Goal: Task Accomplishment & Management: Manage account settings

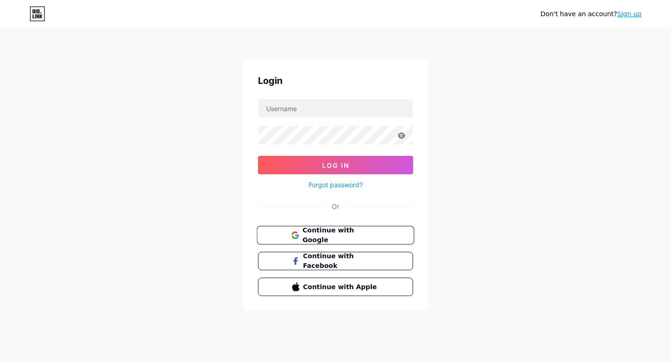
click at [358, 238] on span "Continue with Google" at bounding box center [340, 236] width 77 height 20
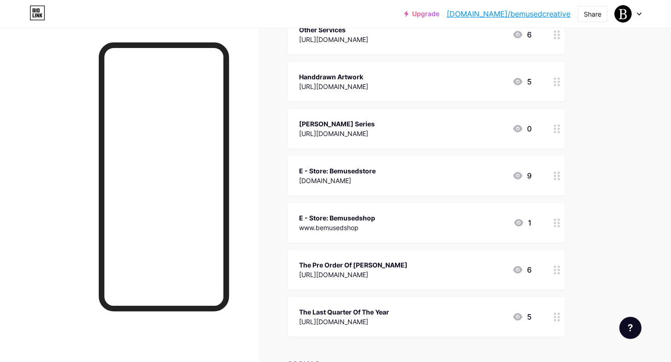
scroll to position [480, 0]
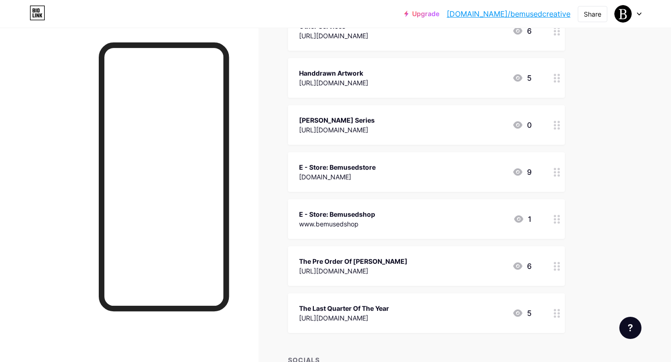
click at [371, 220] on div "www.bemusedshop" at bounding box center [337, 224] width 76 height 10
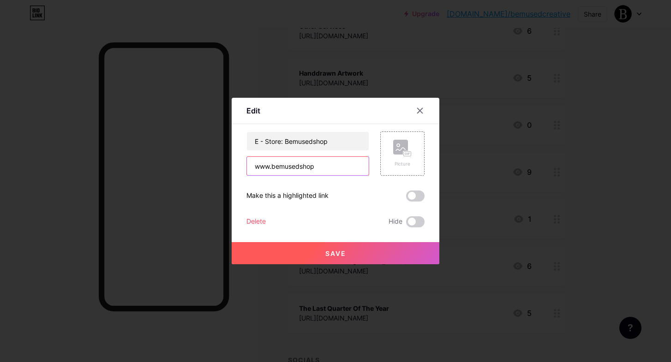
click at [324, 173] on input "www.bemusedshop" at bounding box center [308, 166] width 122 height 18
type input "[DOMAIN_NAME]"
click at [355, 257] on button "Save" at bounding box center [336, 253] width 208 height 22
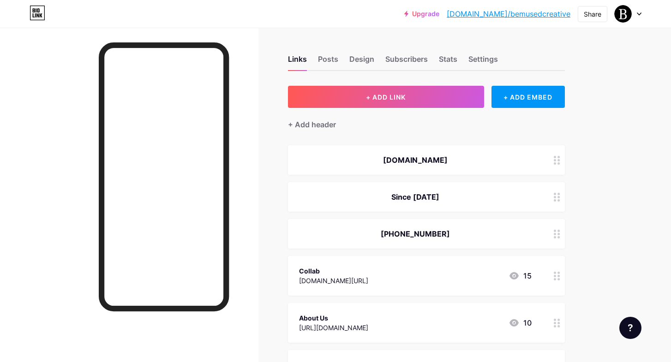
scroll to position [0, 0]
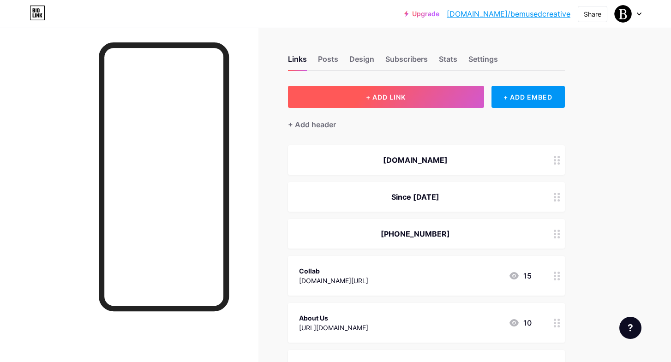
click at [448, 100] on button "+ ADD LINK" at bounding box center [386, 97] width 196 height 22
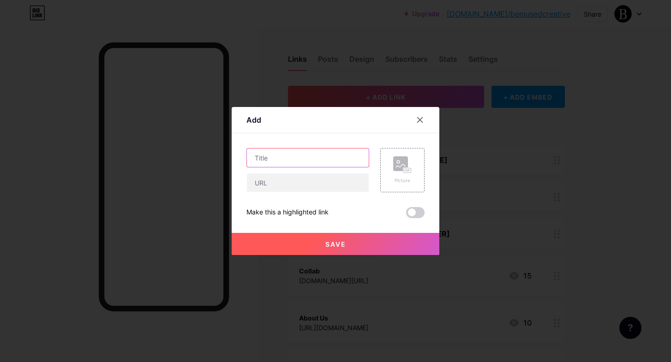
click at [333, 161] on input "text" at bounding box center [308, 158] width 122 height 18
type input "Bemusedteaware"
click at [336, 249] on button "Save" at bounding box center [336, 244] width 208 height 22
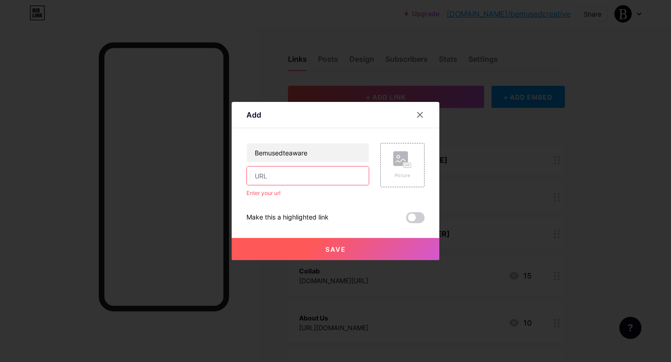
click at [322, 177] on input "text" at bounding box center [308, 176] width 122 height 18
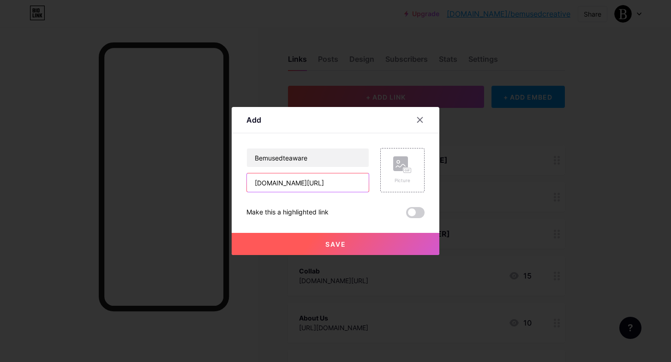
type input "[DOMAIN_NAME][URL]"
click at [344, 244] on span "Save" at bounding box center [335, 244] width 21 height 8
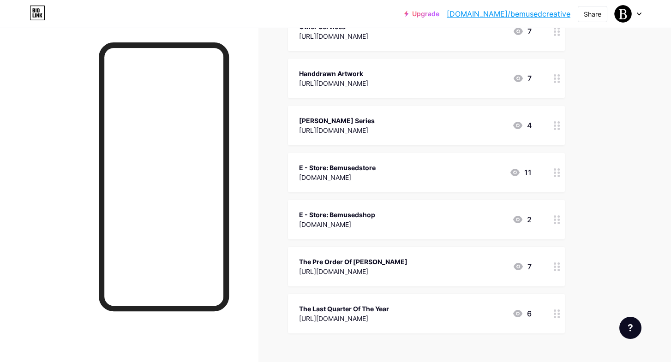
scroll to position [526, 0]
click at [368, 219] on div "Bemusedteaware" at bounding box center [333, 216] width 69 height 10
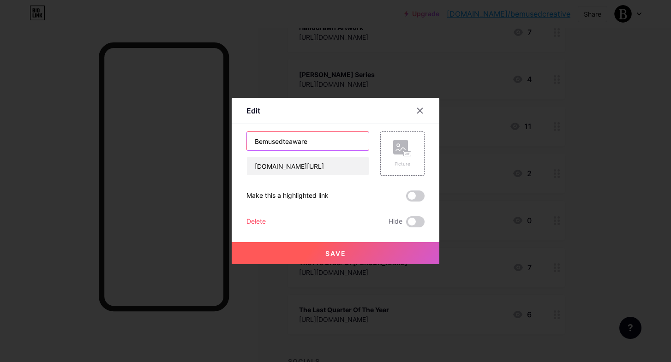
click at [257, 143] on input "Bemusedteaware" at bounding box center [308, 141] width 122 height 18
click at [252, 143] on input "Bemusedteaware" at bounding box center [308, 141] width 122 height 18
type input "Pre Orders: Bemusedteaware"
click at [335, 250] on span "Save" at bounding box center [335, 254] width 21 height 8
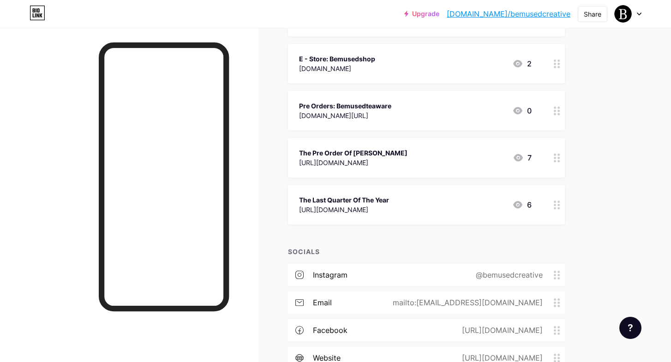
scroll to position [635, 0]
drag, startPoint x: 557, startPoint y: 208, endPoint x: 555, endPoint y: 173, distance: 34.7
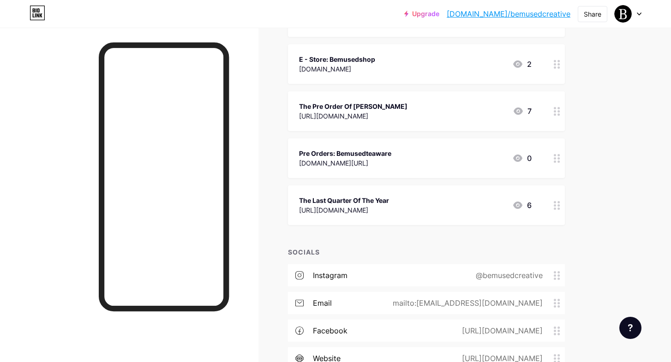
click at [381, 152] on div "Pre Orders: Bemusedteaware" at bounding box center [345, 154] width 92 height 10
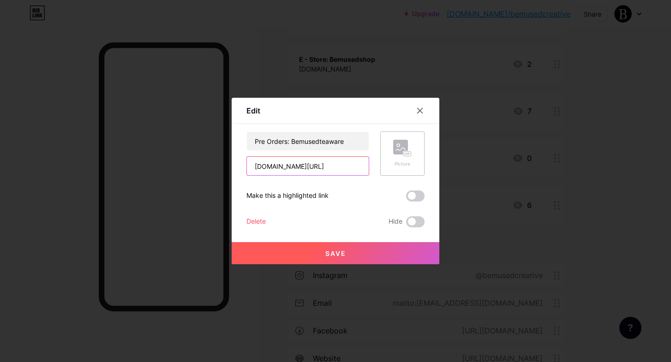
drag, startPoint x: 252, startPoint y: 167, endPoint x: 381, endPoint y: 169, distance: 129.6
click at [381, 169] on div "Pre Orders: Bemusedteaware [DOMAIN_NAME][URL] Picture" at bounding box center [335, 153] width 178 height 44
click at [422, 111] on icon at bounding box center [419, 110] width 7 height 7
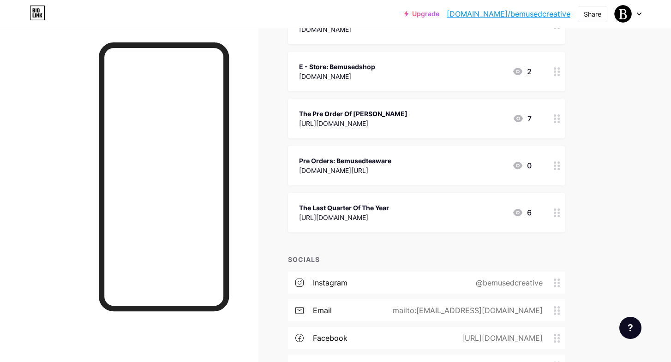
scroll to position [580, 0]
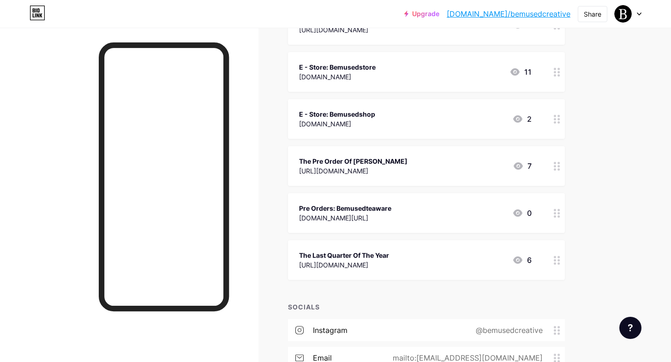
click at [380, 164] on div "The Pre Order Of [PERSON_NAME]" at bounding box center [353, 161] width 108 height 10
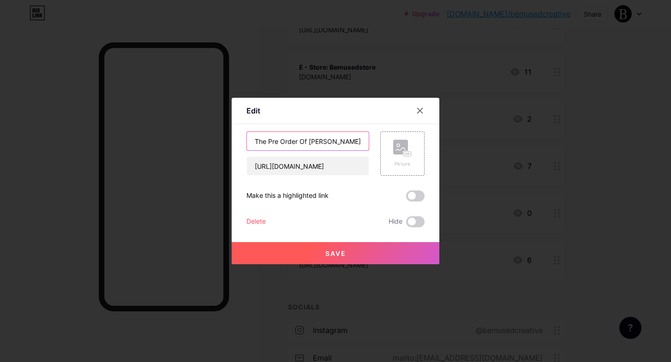
click at [270, 142] on input "The Pre Order Of [PERSON_NAME]" at bounding box center [308, 141] width 122 height 18
click at [268, 140] on input "The Pre Order Of [PERSON_NAME]" at bounding box center [308, 141] width 122 height 18
type input "Pre Orders: Of [PERSON_NAME]"
click at [318, 247] on button "Save" at bounding box center [336, 253] width 208 height 22
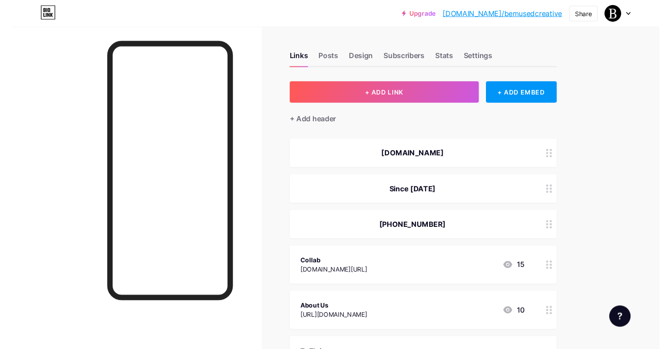
scroll to position [0, 0]
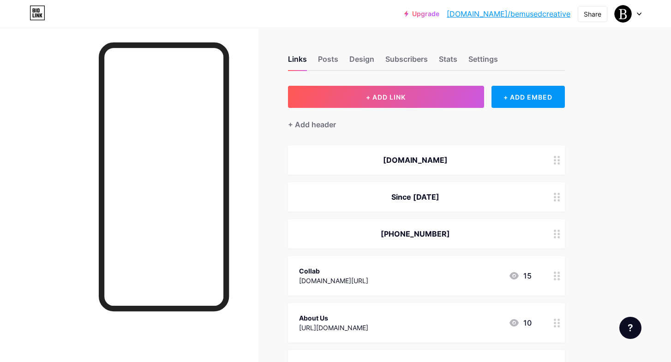
click at [538, 16] on link "[DOMAIN_NAME]/bemusedcreative" at bounding box center [508, 13] width 124 height 11
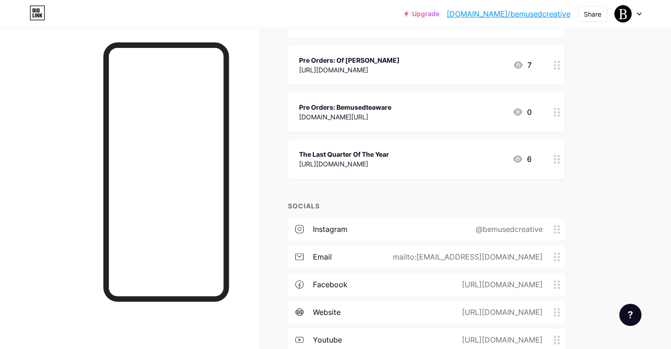
scroll to position [684, 0]
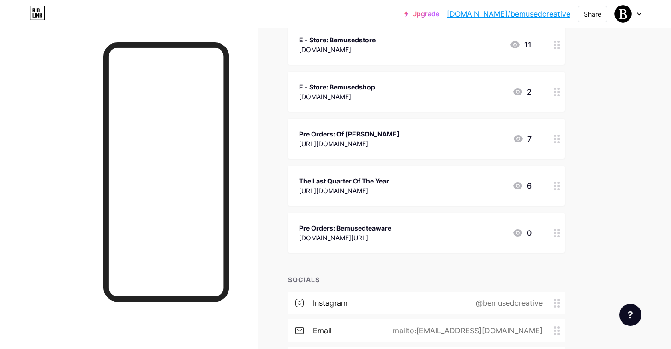
scroll to position [625, 0]
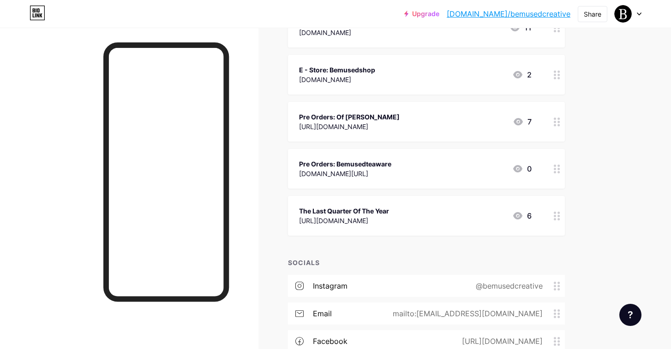
click at [372, 164] on div "Pre Orders: Bemusedteaware" at bounding box center [345, 164] width 92 height 10
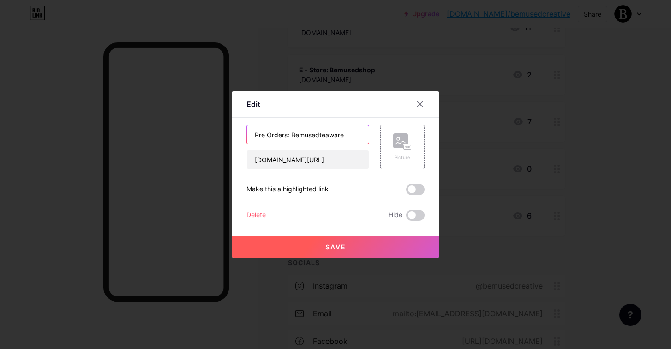
click at [256, 133] on input "Pre Orders: Bemusedteaware" at bounding box center [308, 134] width 122 height 18
click at [422, 104] on icon at bounding box center [419, 104] width 7 height 7
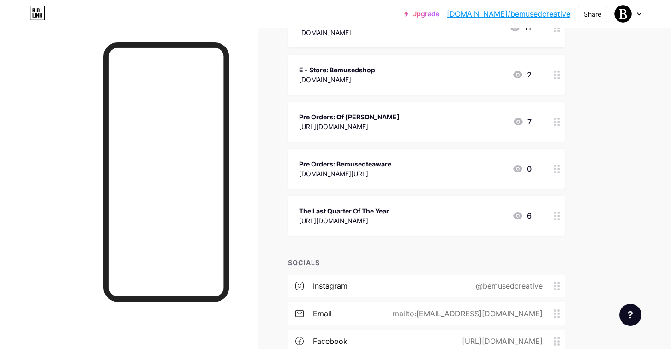
click at [376, 164] on div "Pre Orders: Bemusedteaware" at bounding box center [345, 164] width 92 height 10
click at [340, 246] on span "Save" at bounding box center [335, 247] width 21 height 8
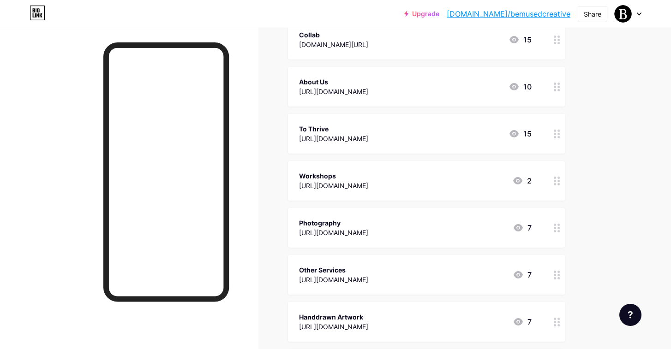
scroll to position [235, 0]
click at [529, 15] on link "[DOMAIN_NAME]/bemusedcreative" at bounding box center [508, 13] width 124 height 11
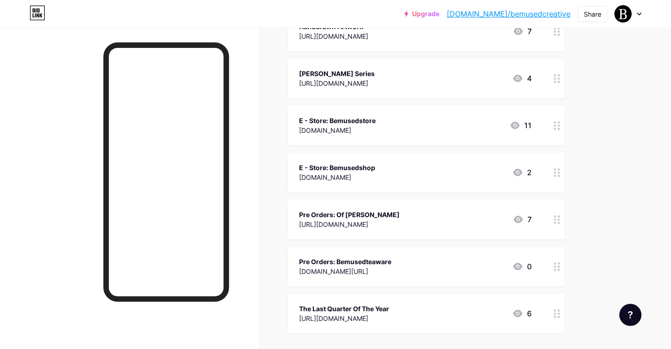
scroll to position [534, 0]
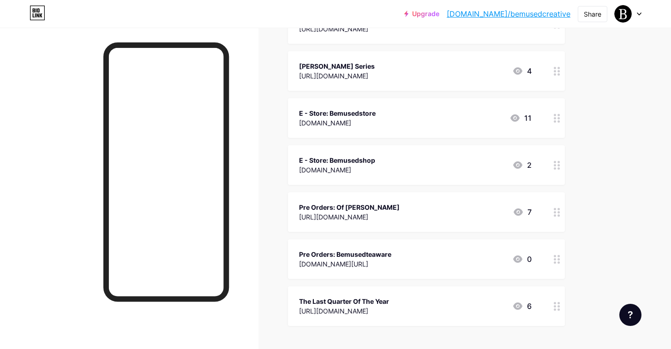
click at [377, 256] on div "Pre Orders: Bemusedteaware" at bounding box center [345, 255] width 92 height 10
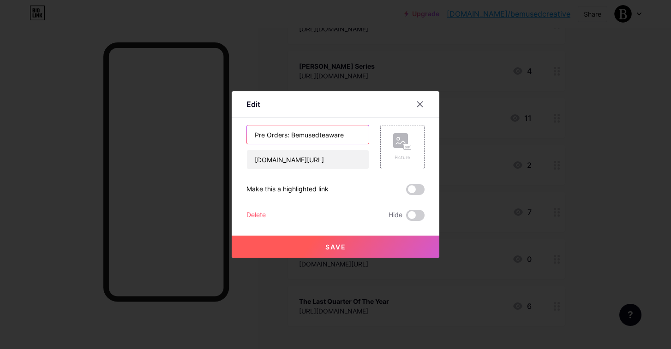
click at [322, 134] on input "Pre Orders: Bemusedteaware" at bounding box center [308, 134] width 122 height 18
type input "Pre Orders: Teaware"
click at [400, 253] on button "Save" at bounding box center [336, 247] width 208 height 22
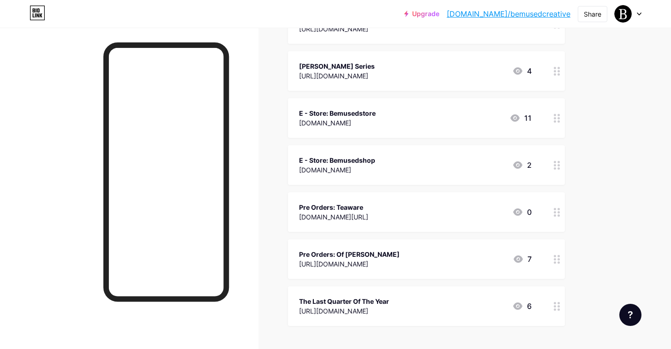
click at [368, 204] on div "Pre Orders: Teaware" at bounding box center [333, 207] width 69 height 10
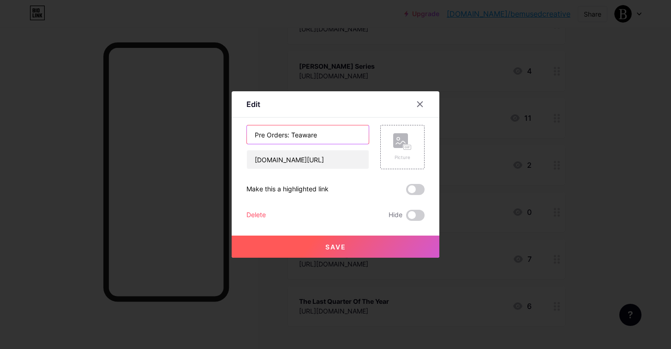
click at [338, 137] on input "Pre Orders: Teaware" at bounding box center [308, 134] width 122 height 18
type input "Pre Orders: Modern Form & Artsy"
click at [349, 249] on button "Save" at bounding box center [336, 247] width 208 height 22
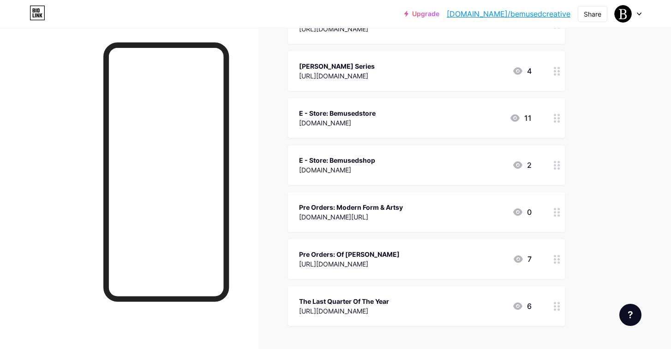
click at [391, 206] on div "Pre Orders: Modern Form & Artsy" at bounding box center [351, 207] width 104 height 10
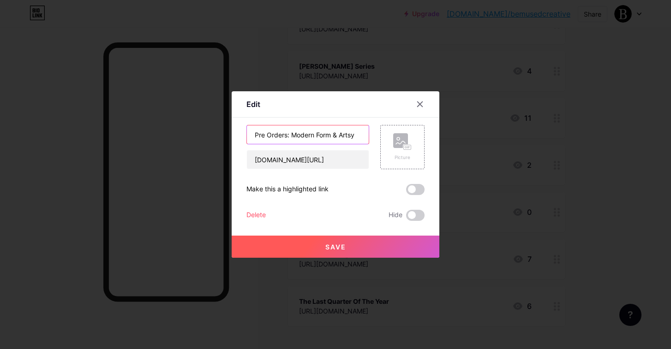
click at [365, 136] on input "Pre Orders: Modern Form & Artsy" at bounding box center [308, 134] width 122 height 18
type input "Pre Orders: Modern Form Teaware"
click at [349, 251] on button "Save" at bounding box center [336, 247] width 208 height 22
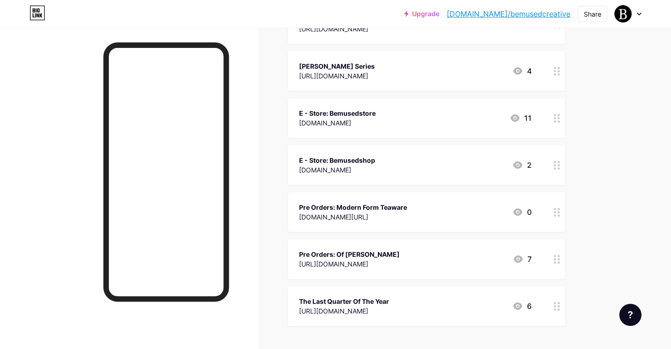
click at [379, 211] on div "Pre Orders: Modern Form Teaware" at bounding box center [353, 207] width 108 height 10
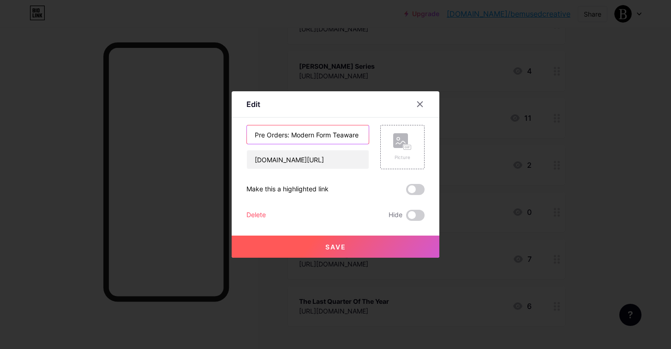
click at [334, 134] on input "Pre Orders: Modern Form Teaware" at bounding box center [308, 134] width 122 height 18
click at [328, 136] on input "Pre Orders: Modern Teaware" at bounding box center [308, 134] width 122 height 18
type input "Pre Orders: Modern Tea Ware"
click at [319, 258] on div at bounding box center [335, 174] width 671 height 349
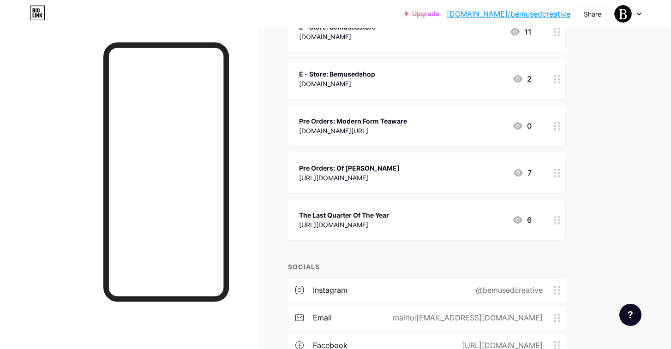
scroll to position [624, 0]
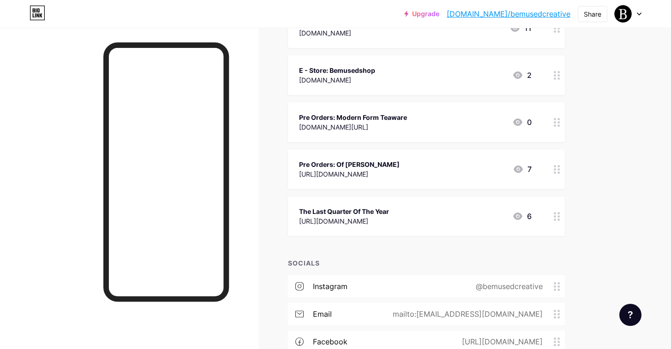
click at [400, 129] on div "[DOMAIN_NAME][URL]" at bounding box center [353, 127] width 108 height 10
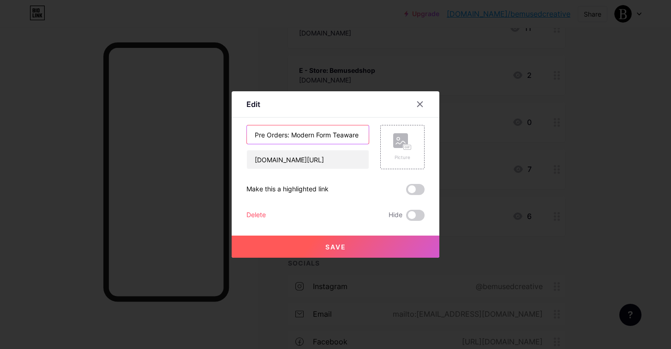
click at [334, 133] on input "Pre Orders: Modern Form Teaware" at bounding box center [308, 134] width 122 height 18
type input "Pre Orders: Modern Teaware"
click at [354, 250] on button "Save" at bounding box center [336, 247] width 208 height 22
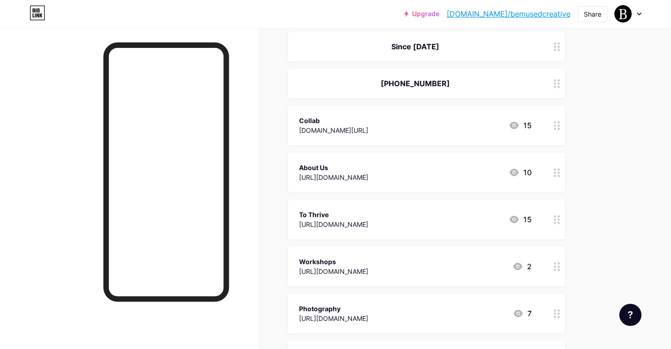
scroll to position [125, 0]
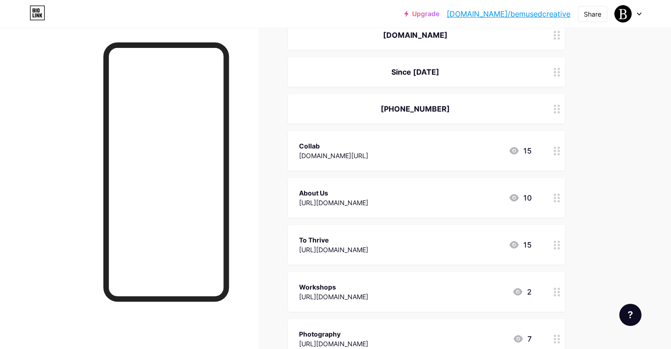
click at [540, 12] on link "[DOMAIN_NAME]/bemusedcreative" at bounding box center [508, 13] width 124 height 11
